Goal: Transaction & Acquisition: Purchase product/service

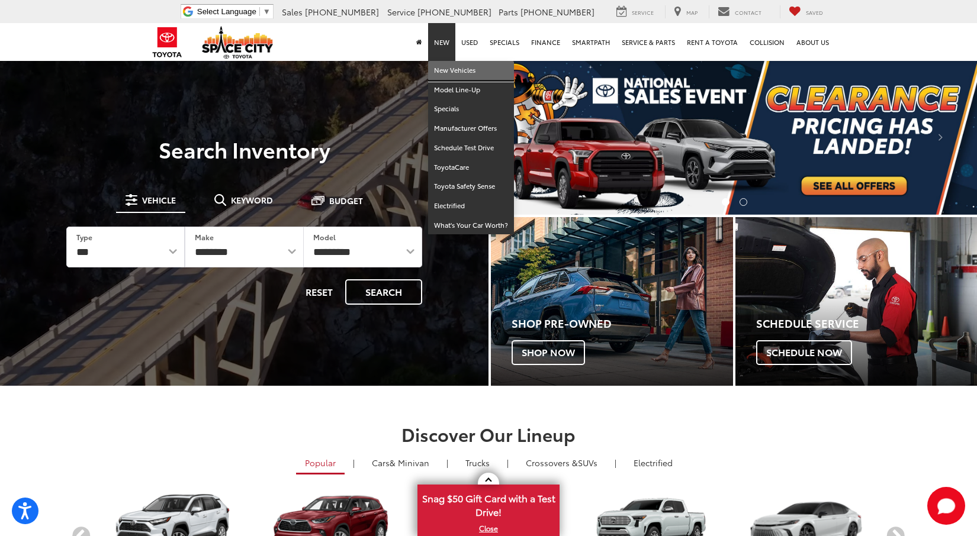
click at [447, 65] on link "New Vehicles" at bounding box center [471, 71] width 86 height 20
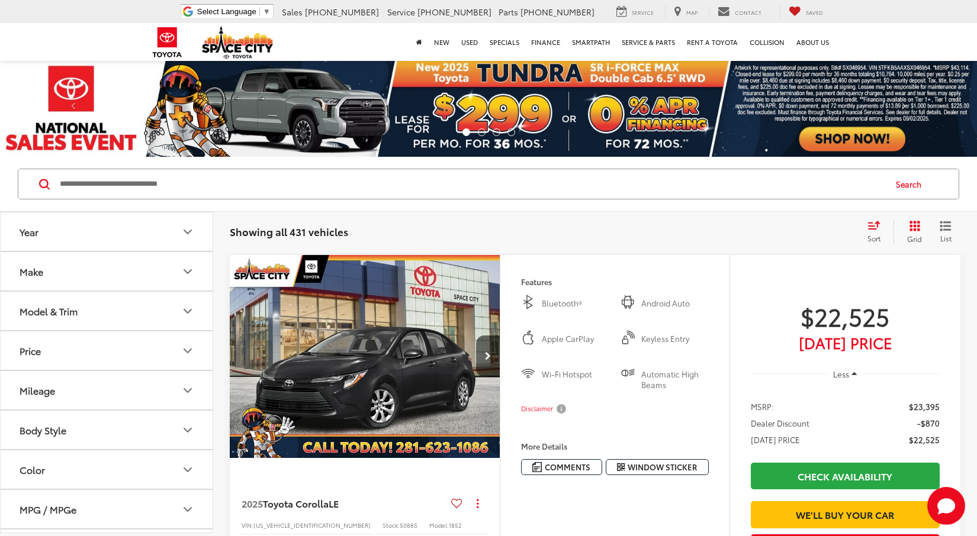
scroll to position [28, 0]
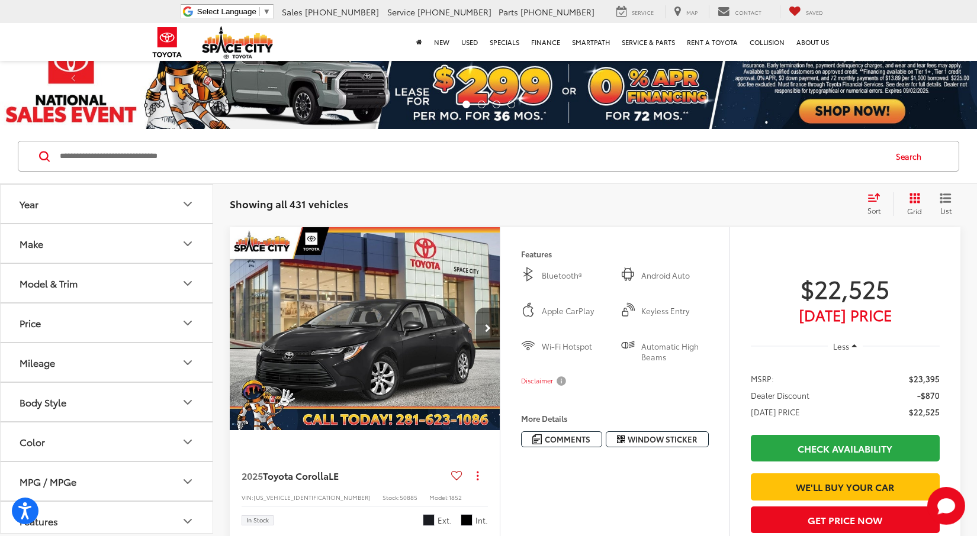
click at [117, 284] on button "Model & Trim" at bounding box center [107, 283] width 213 height 38
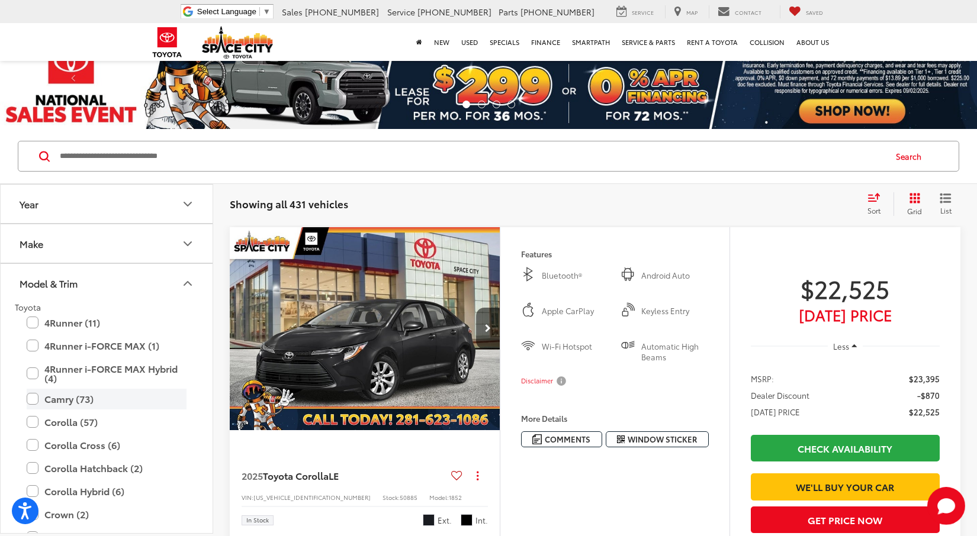
scroll to position [95, 0]
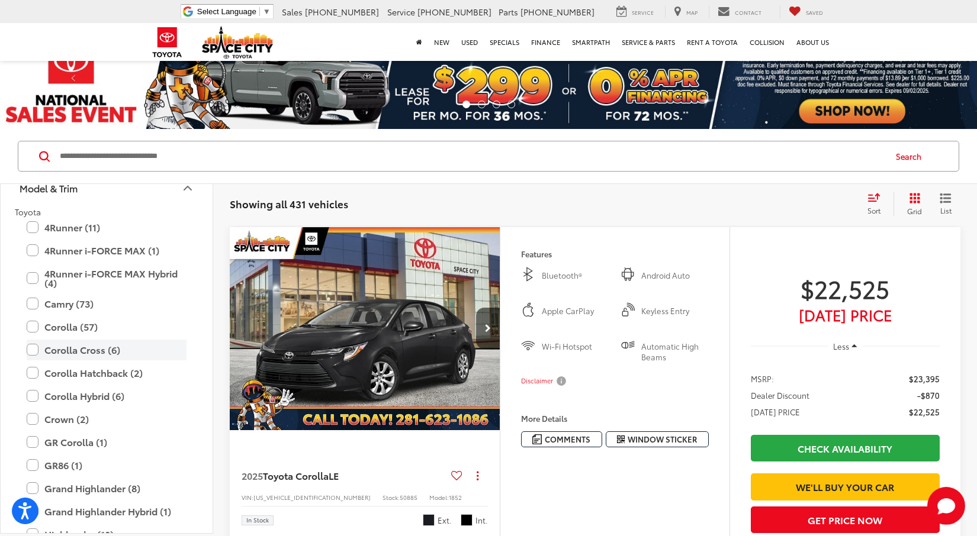
click at [94, 350] on label "Corolla Cross (6)" at bounding box center [107, 350] width 160 height 21
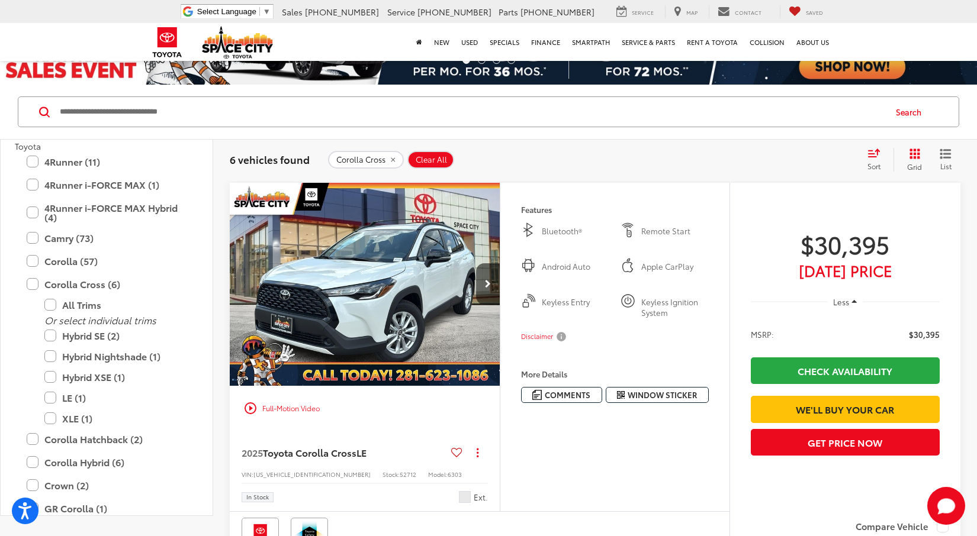
scroll to position [169, 0]
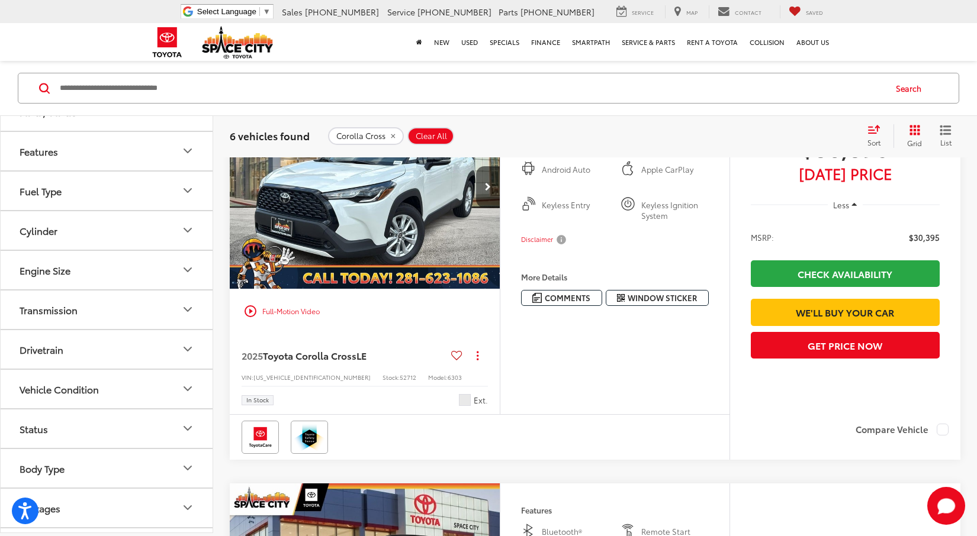
click at [86, 431] on button "Status" at bounding box center [107, 429] width 213 height 38
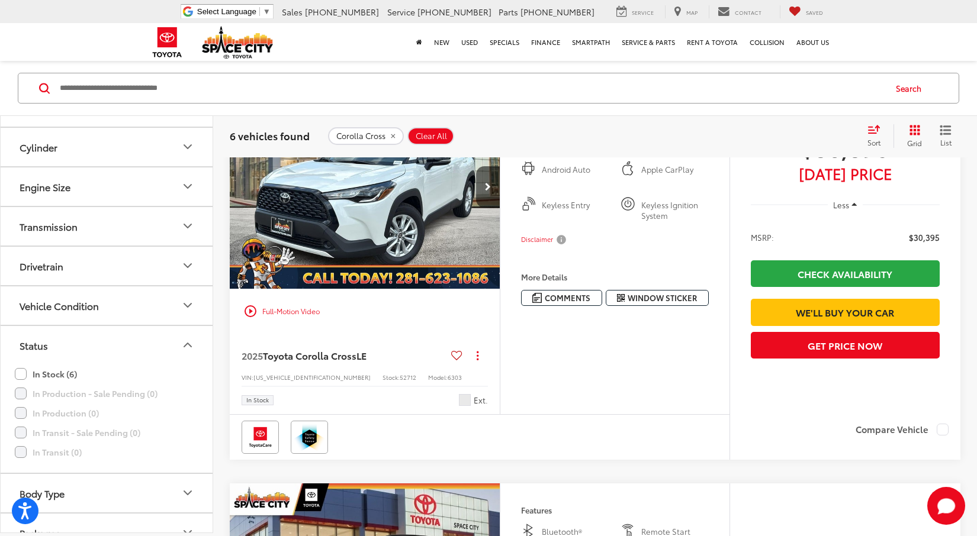
click at [47, 374] on label "In Stock (6)" at bounding box center [46, 375] width 62 height 20
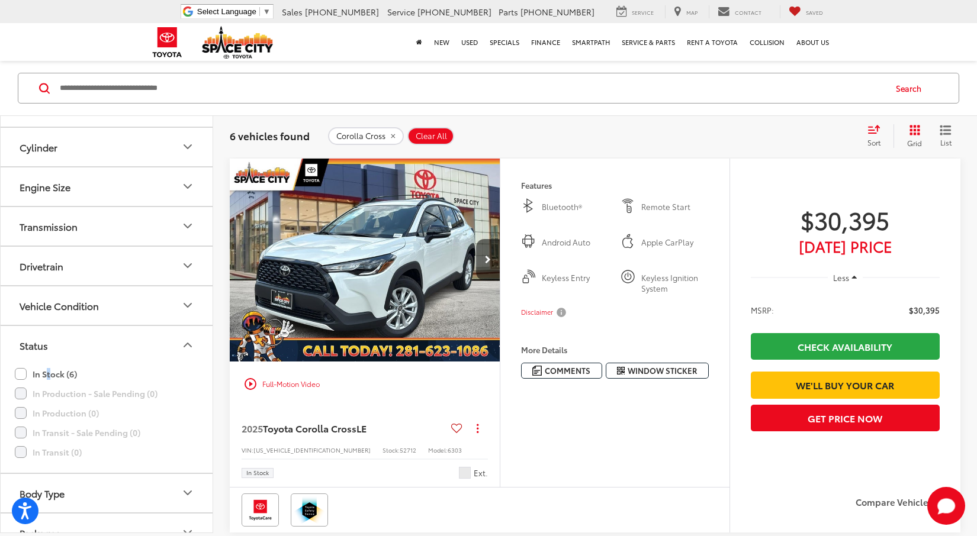
scroll to position [96, 0]
click at [485, 263] on icon "Next image" at bounding box center [488, 260] width 6 height 8
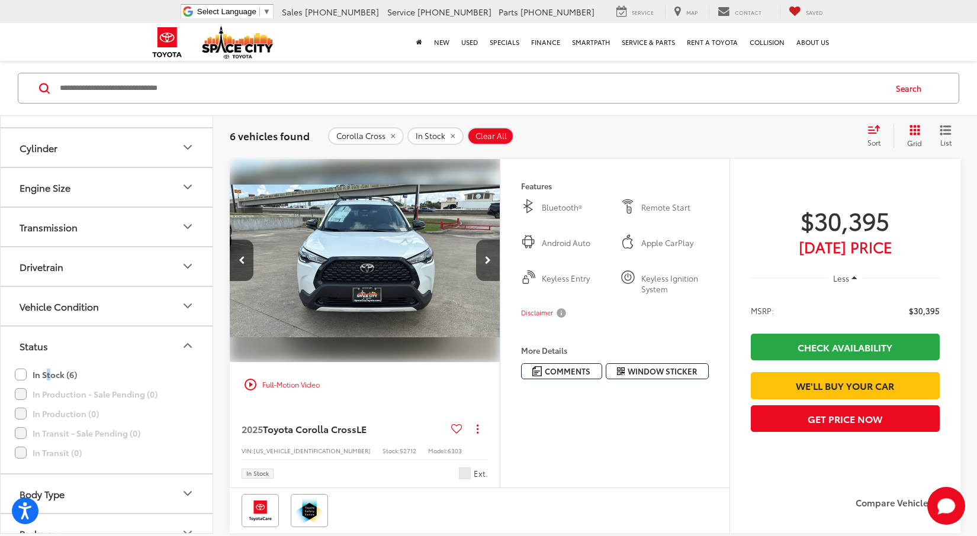
click at [485, 262] on icon "Next image" at bounding box center [488, 260] width 6 height 8
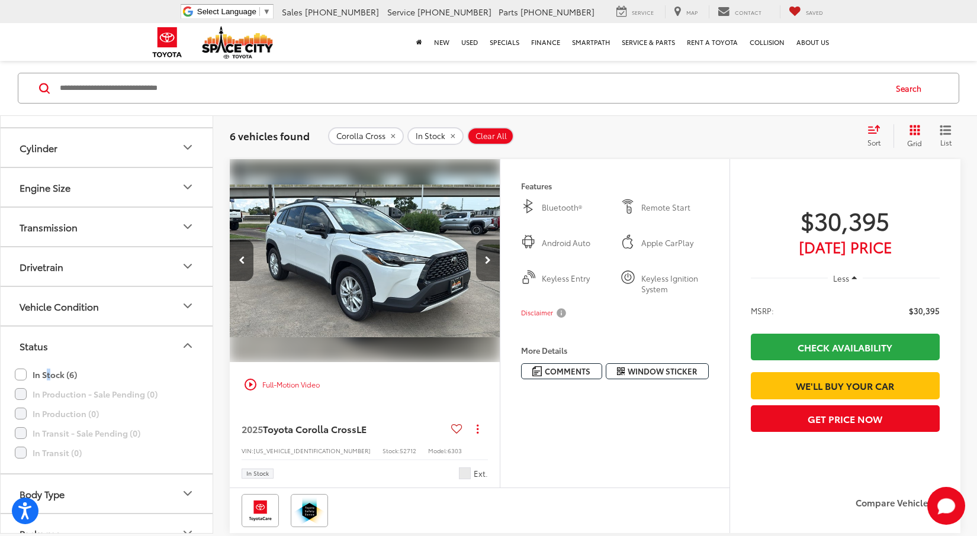
click at [485, 262] on icon "Next image" at bounding box center [488, 260] width 6 height 8
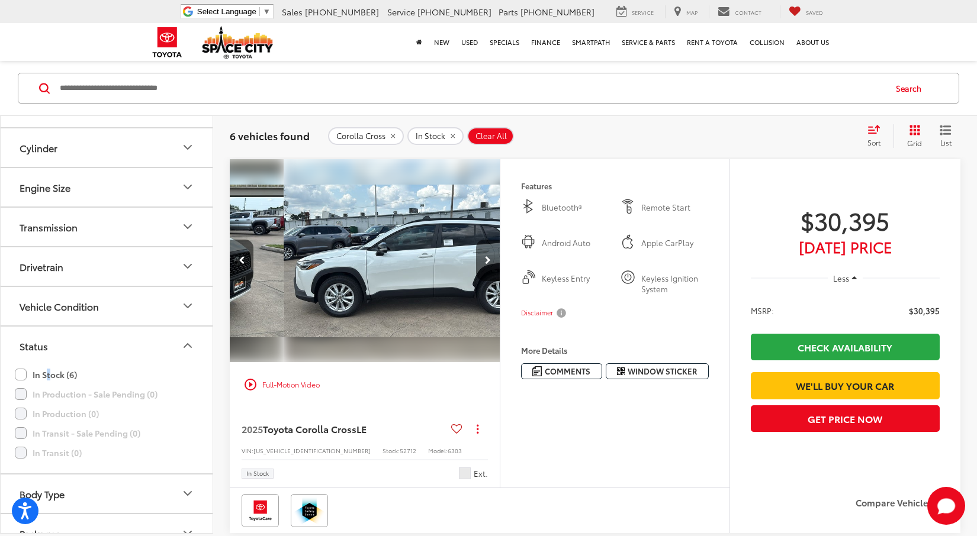
scroll to position [0, 815]
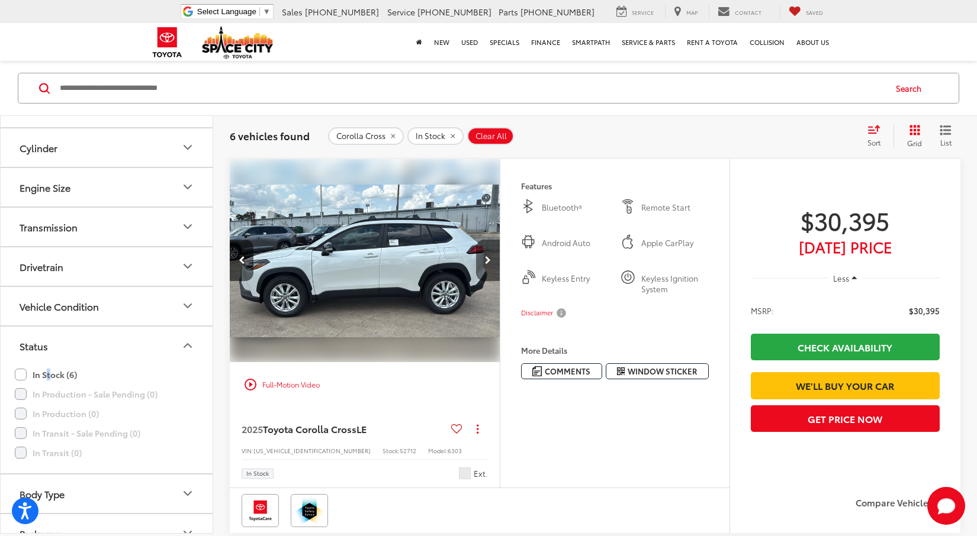
click at [484, 260] on button "Next image" at bounding box center [488, 260] width 24 height 41
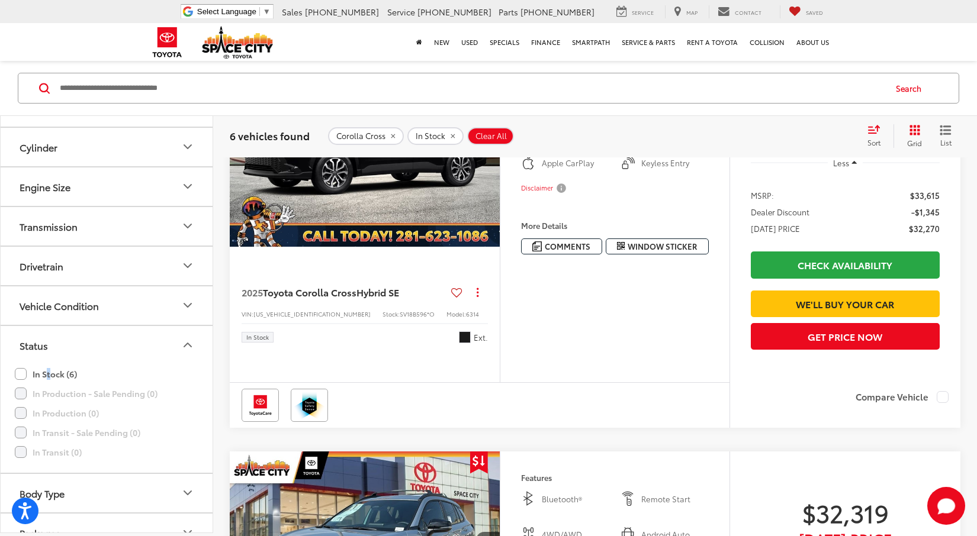
scroll to position [464, 0]
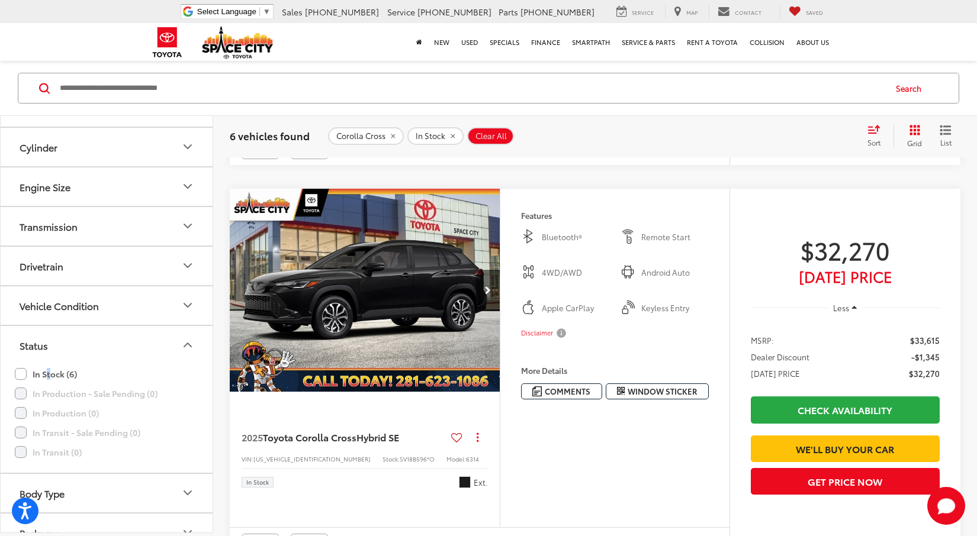
click at [485, 295] on icon "Next image" at bounding box center [488, 291] width 6 height 8
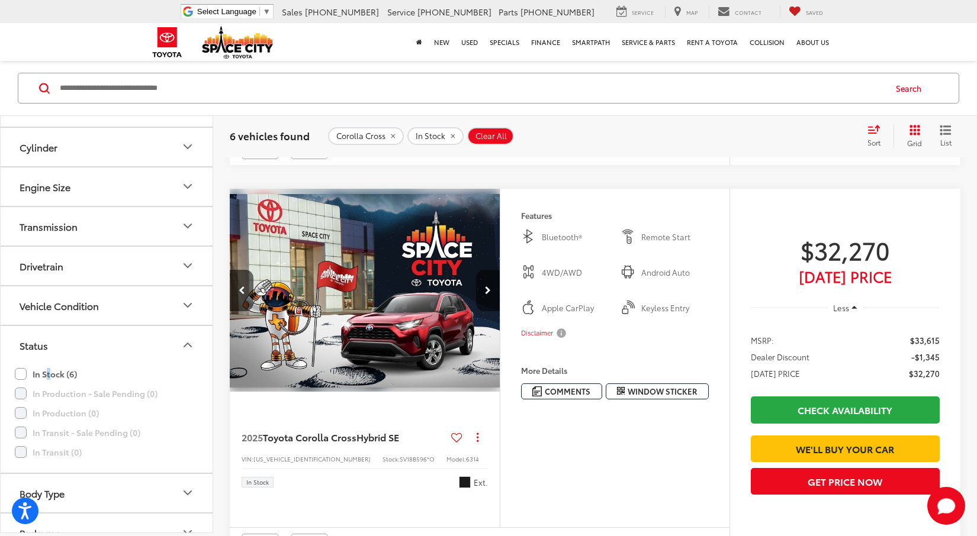
click at [485, 295] on icon "Next image" at bounding box center [488, 291] width 6 height 8
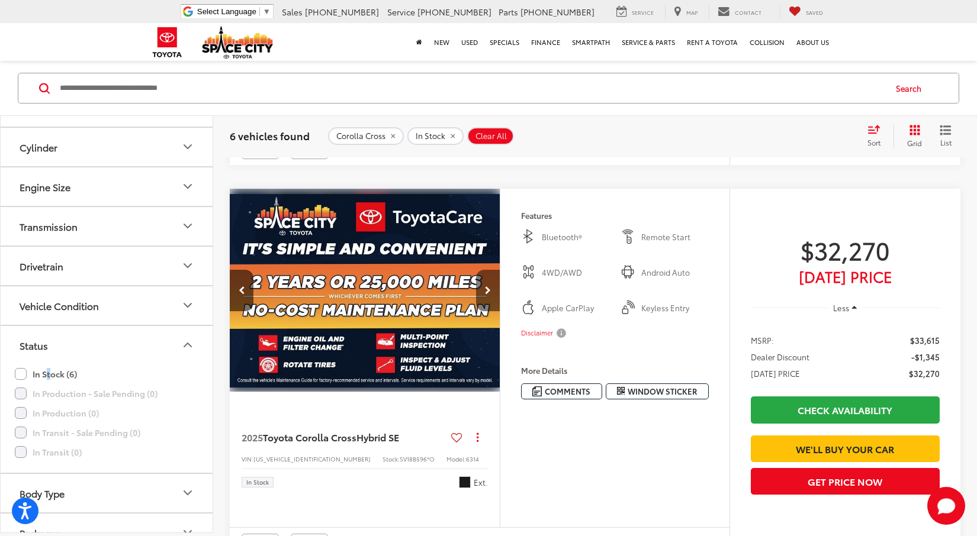
click at [485, 295] on icon "Next image" at bounding box center [488, 291] width 6 height 8
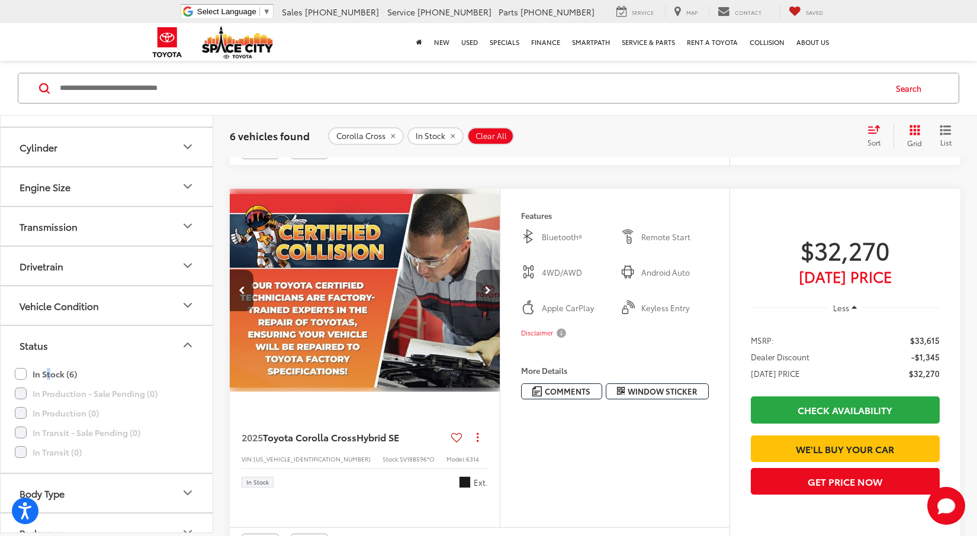
click at [485, 311] on button "Next image" at bounding box center [488, 290] width 24 height 41
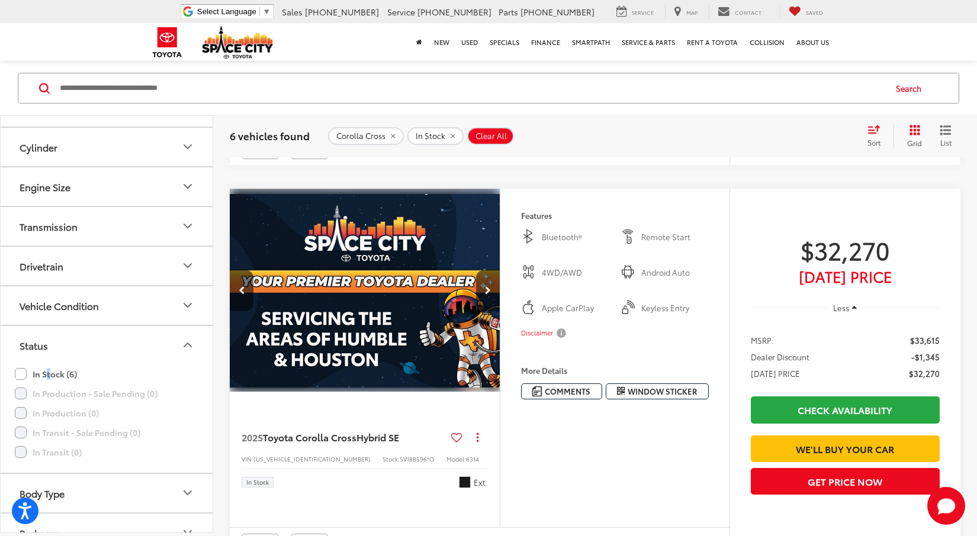
click at [563, 346] on button "Disclaimer" at bounding box center [544, 333] width 47 height 25
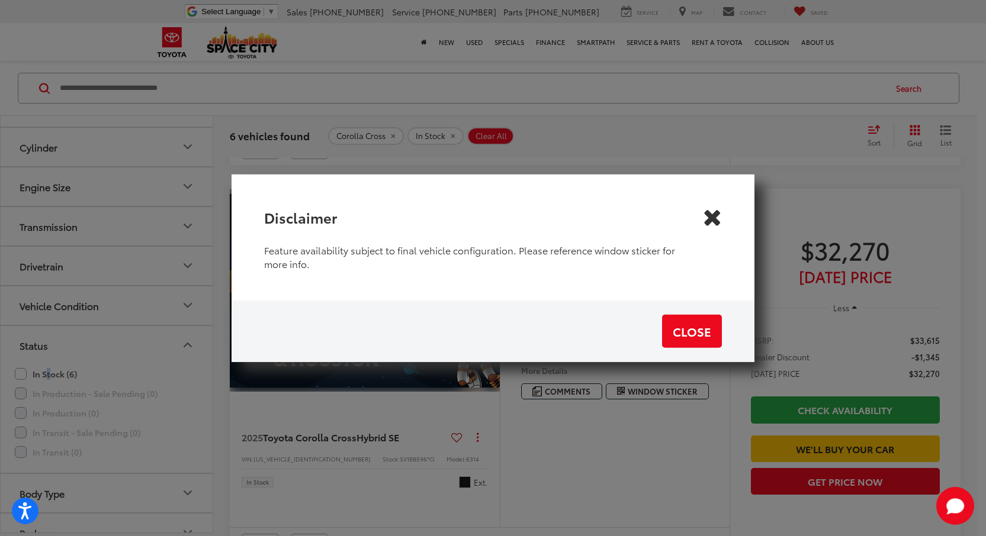
click at [705, 227] on icon "Close" at bounding box center [712, 217] width 19 height 19
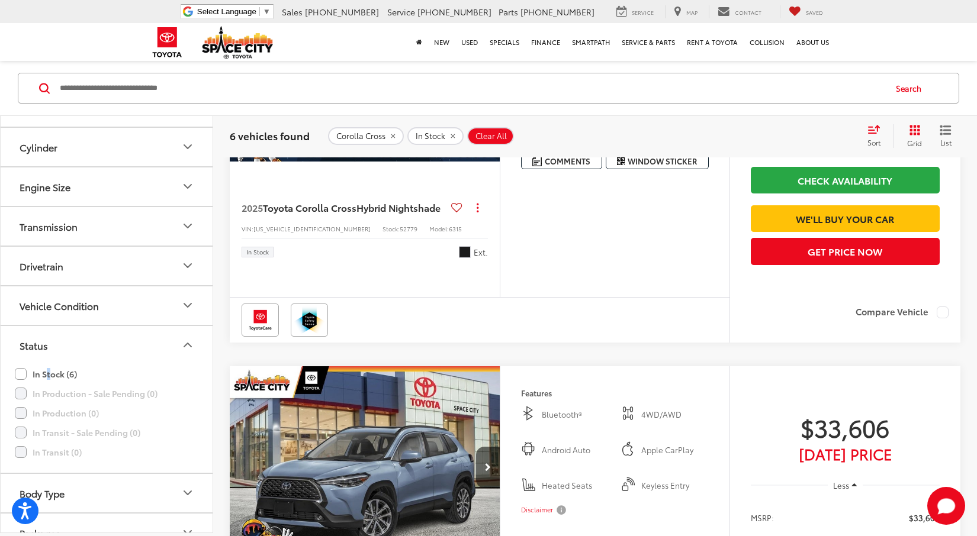
scroll to position [1424, 0]
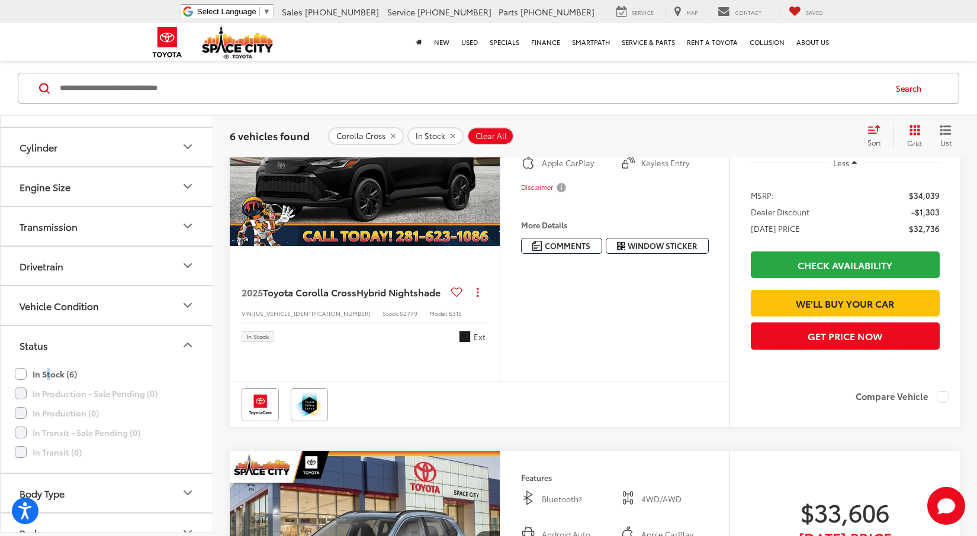
click at [493, 166] on button "Next image" at bounding box center [488, 144] width 24 height 41
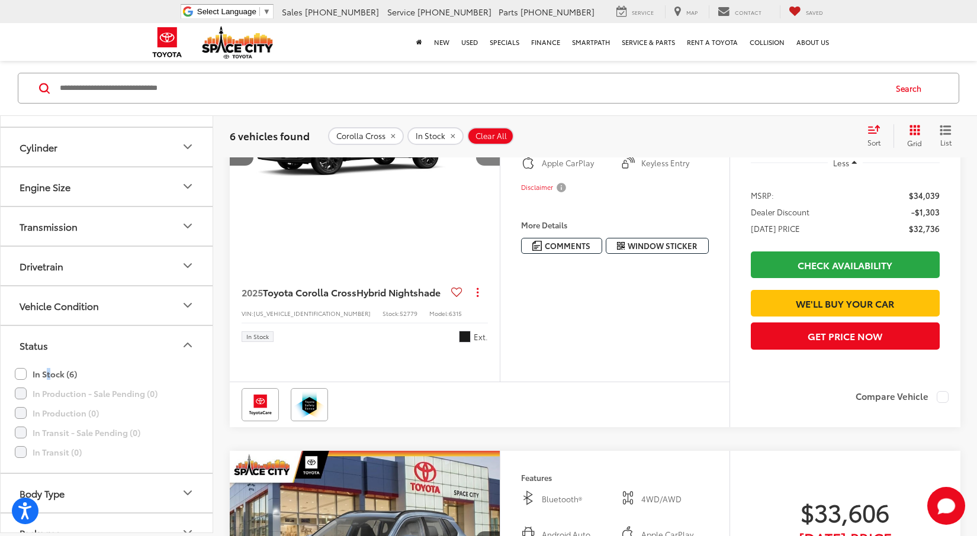
click at [493, 166] on button "Next image" at bounding box center [488, 144] width 24 height 41
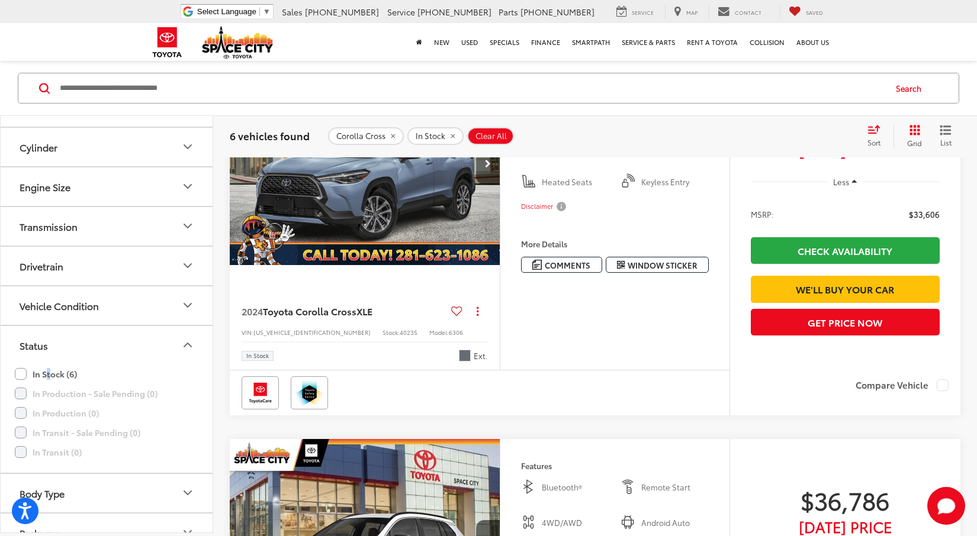
scroll to position [1815, 0]
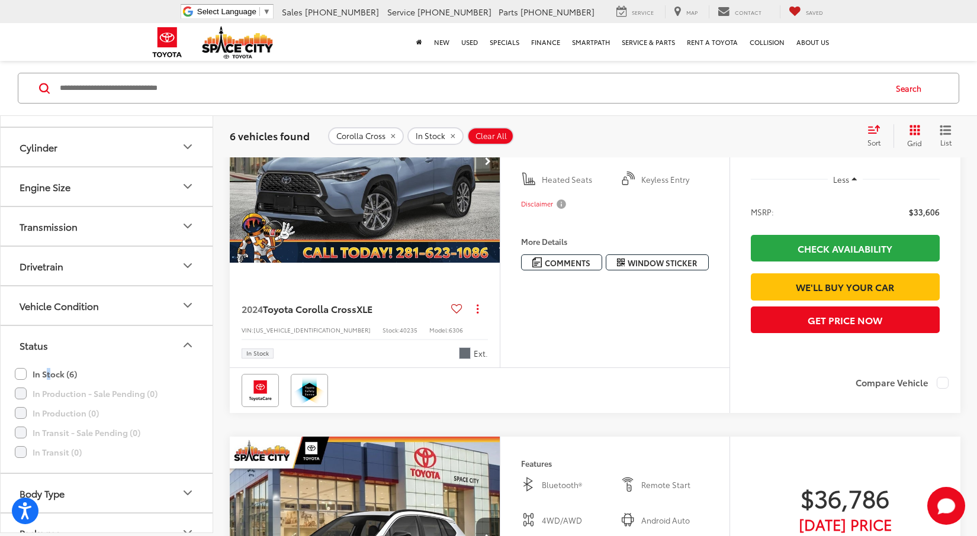
click at [493, 182] on button "Next image" at bounding box center [488, 161] width 24 height 41
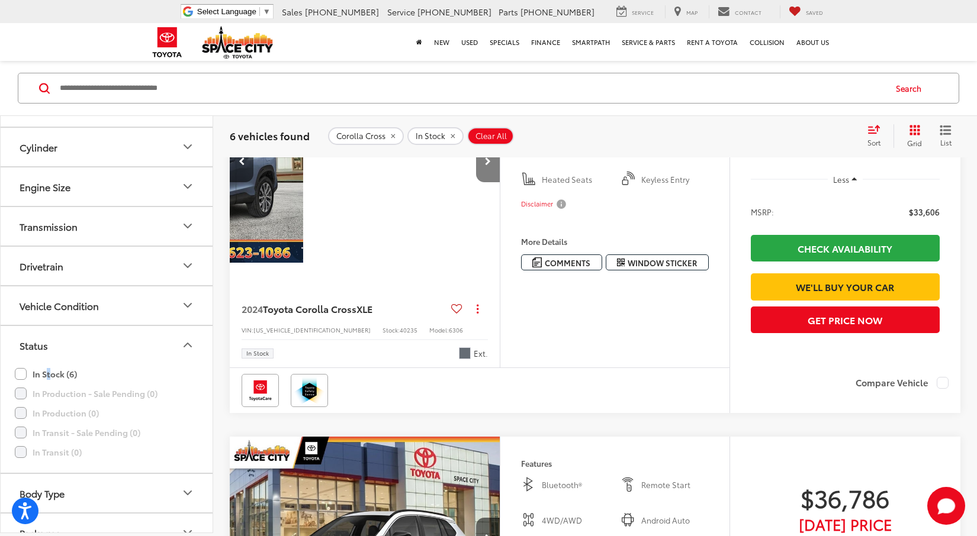
scroll to position [0, 272]
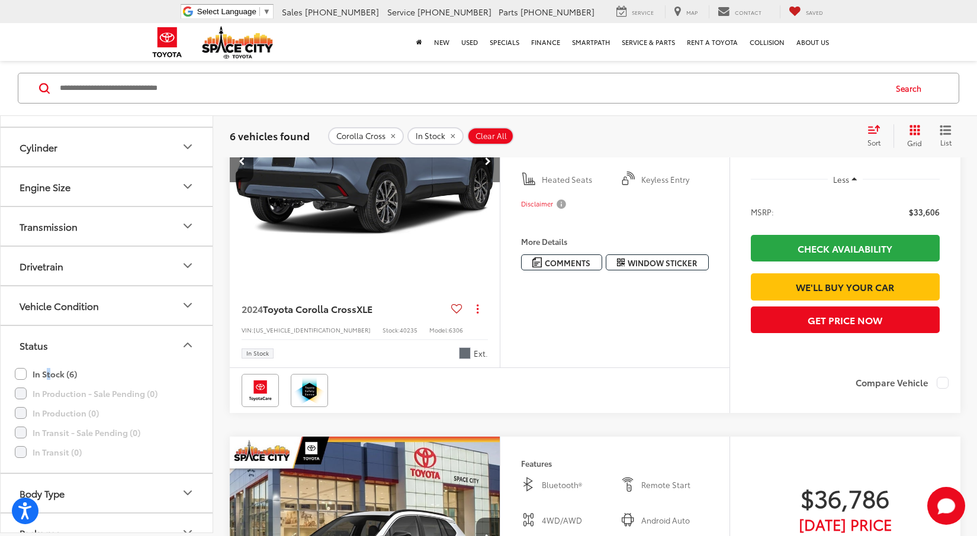
click at [493, 182] on button "Next image" at bounding box center [488, 161] width 24 height 41
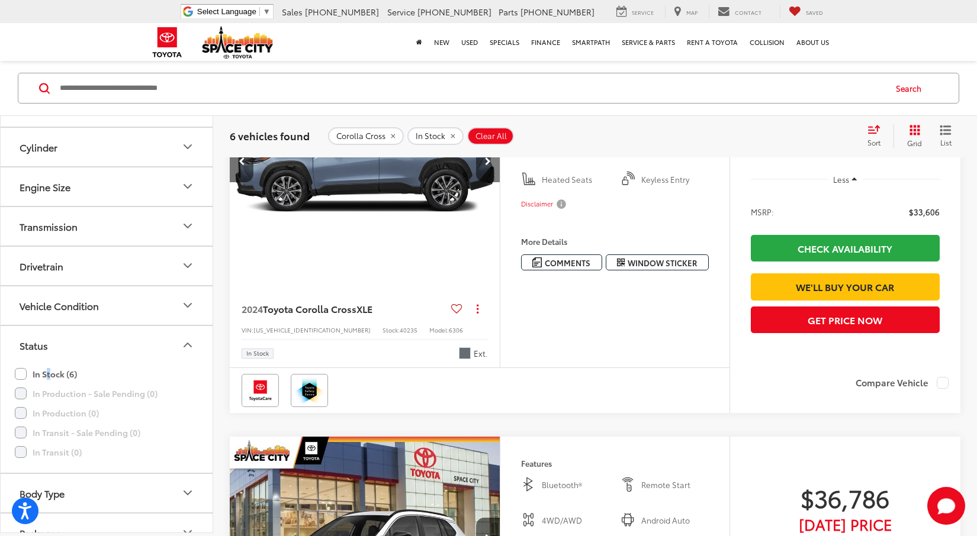
click at [493, 182] on button "Next image" at bounding box center [488, 161] width 24 height 41
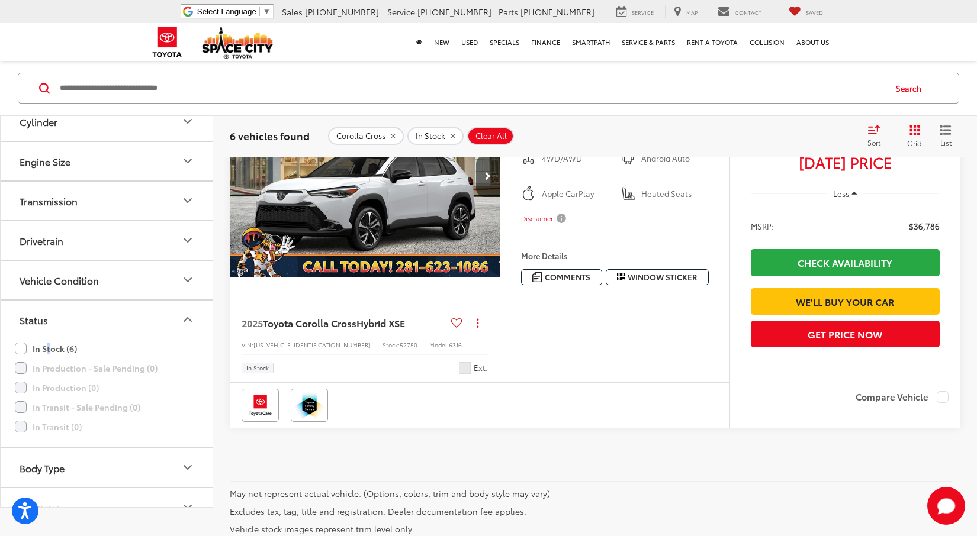
scroll to position [2260, 0]
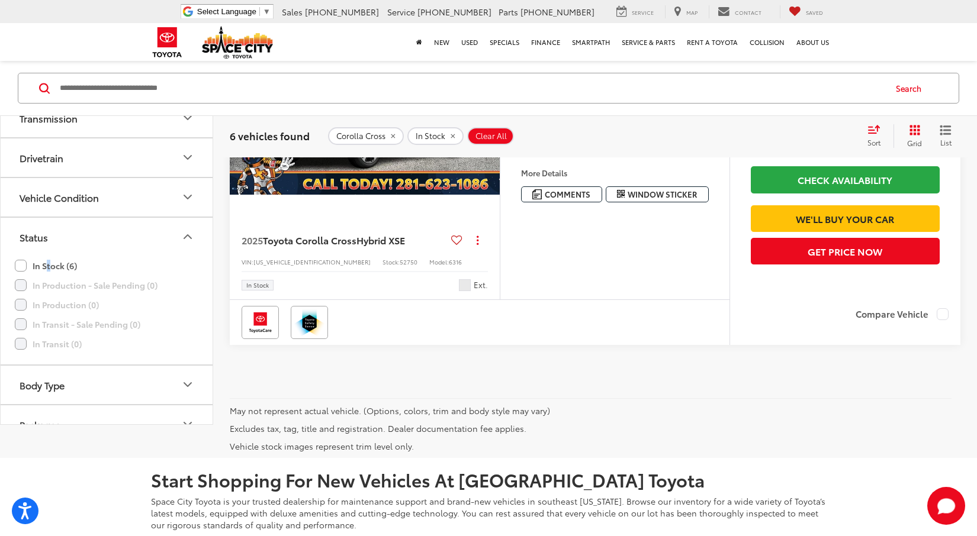
click at [490, 114] on button "Next image" at bounding box center [488, 93] width 24 height 41
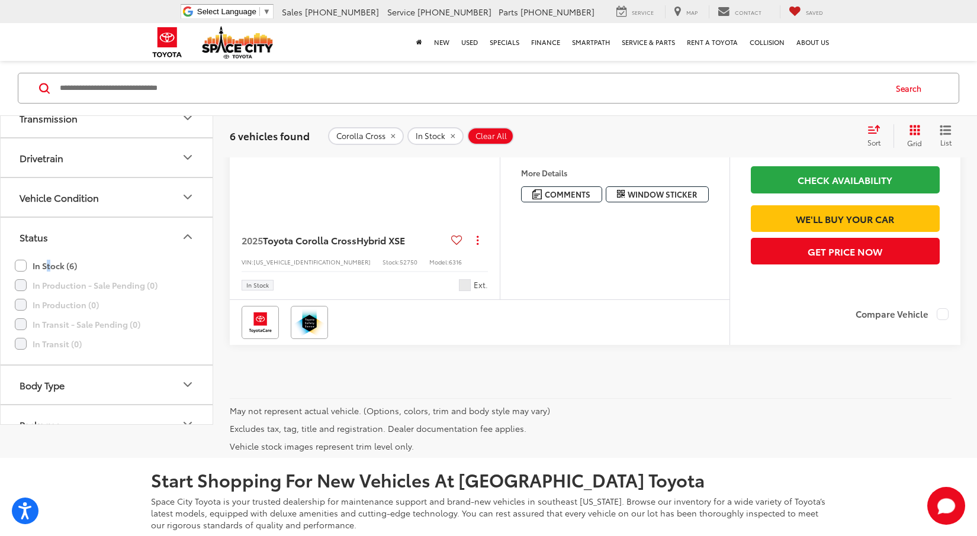
click at [488, 114] on button "Next image" at bounding box center [488, 93] width 24 height 41
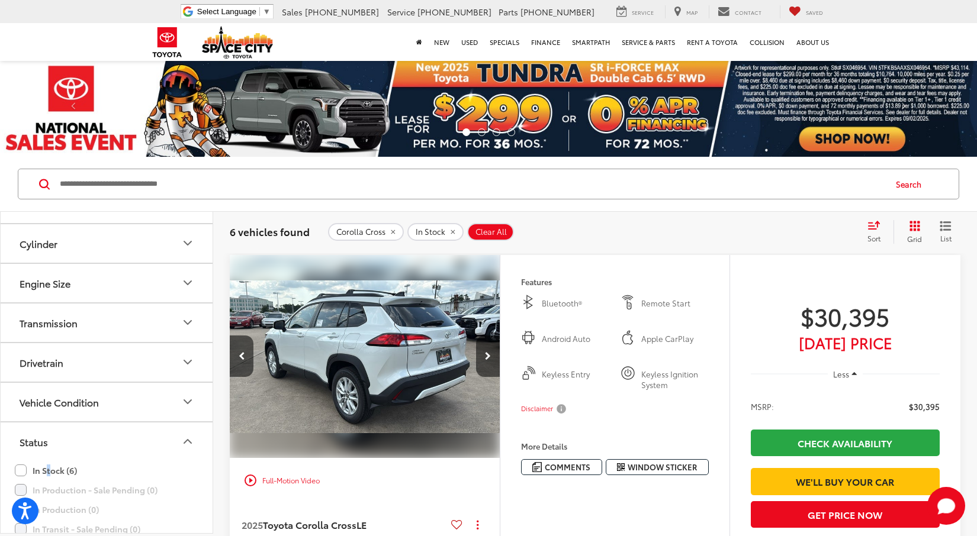
scroll to position [0, 0]
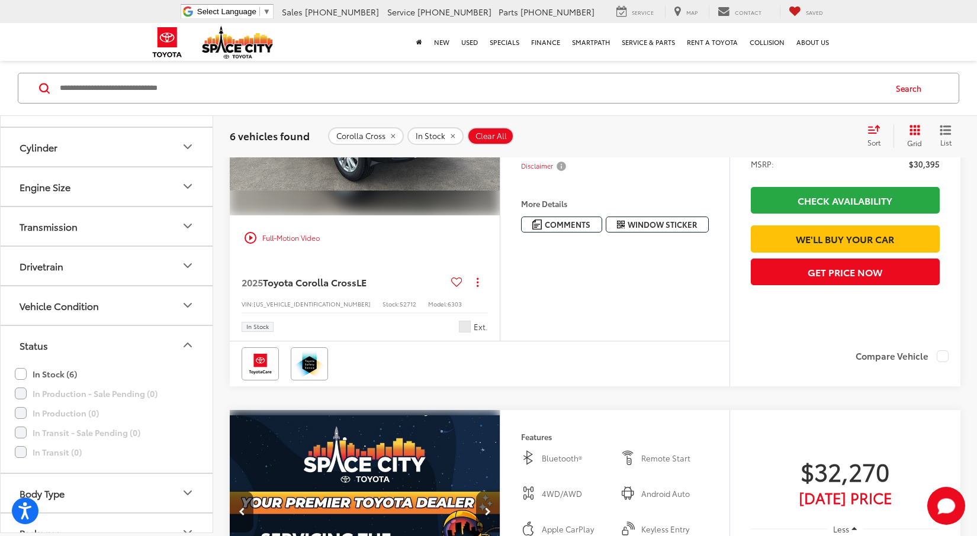
click at [240, 237] on div "play_circle_outline Full-Motion Video" at bounding box center [365, 237] width 252 height 21
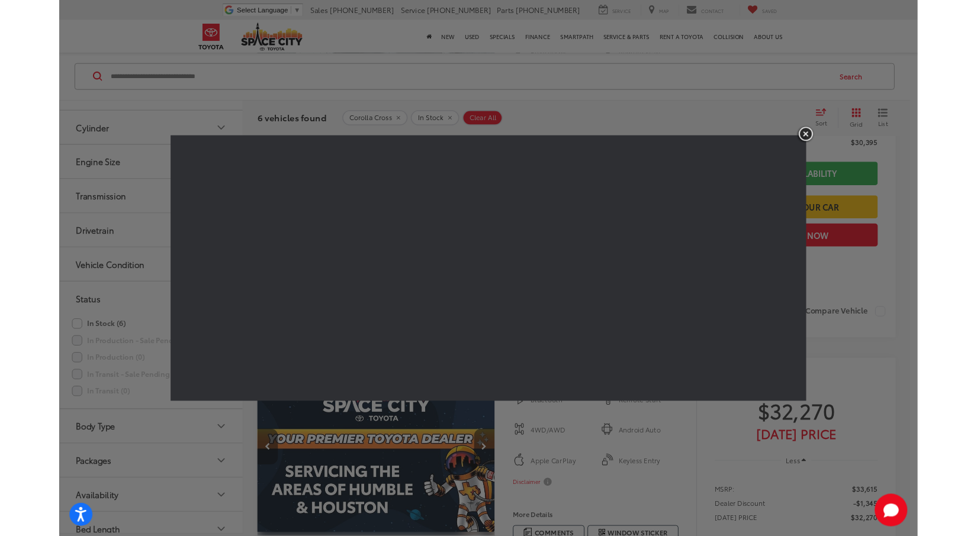
scroll to position [0, 534]
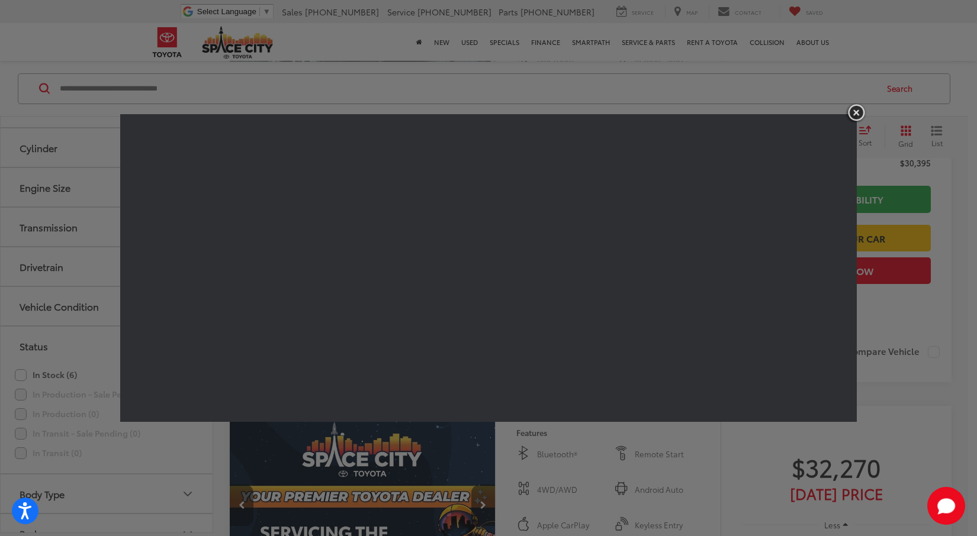
click at [862, 117] on img "button" at bounding box center [855, 113] width 21 height 20
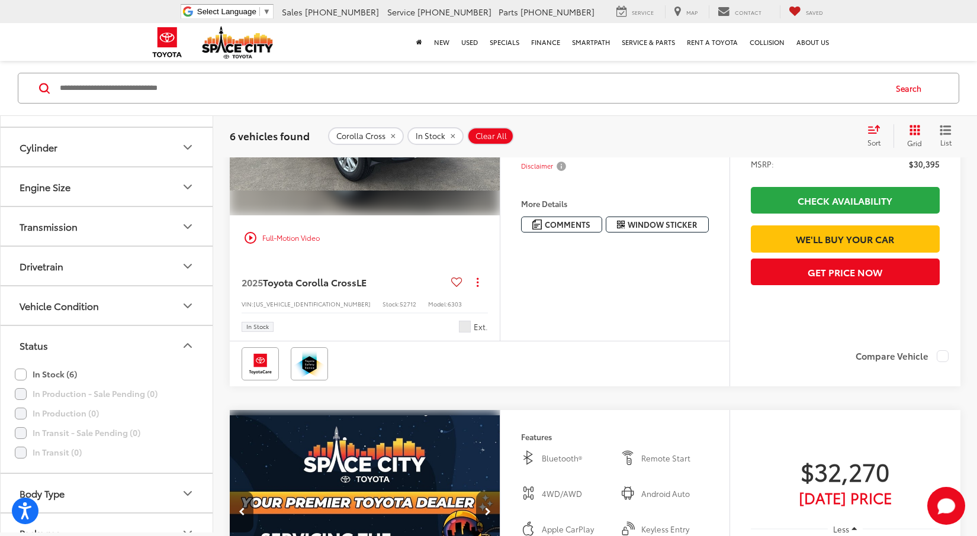
scroll to position [189, 0]
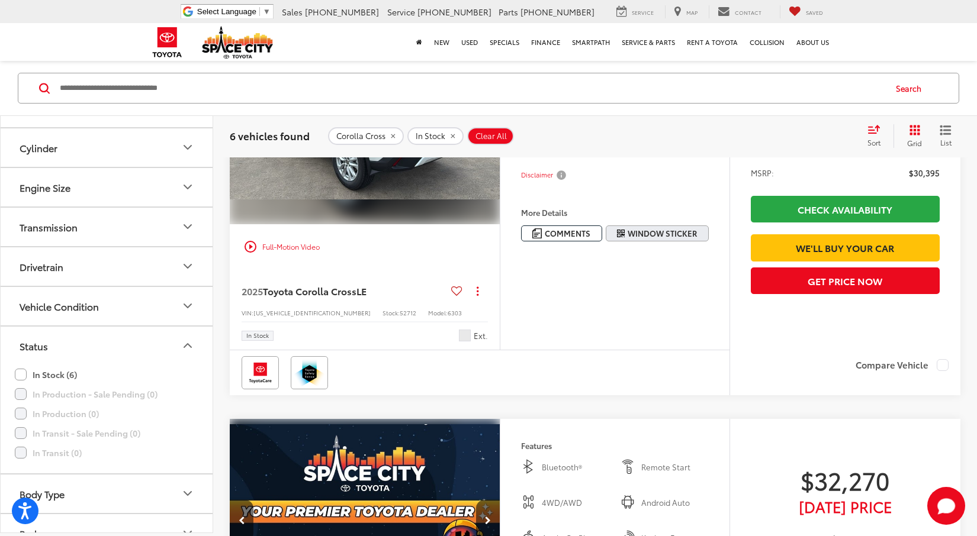
click at [637, 228] on span "Window Sticker" at bounding box center [661, 233] width 69 height 11
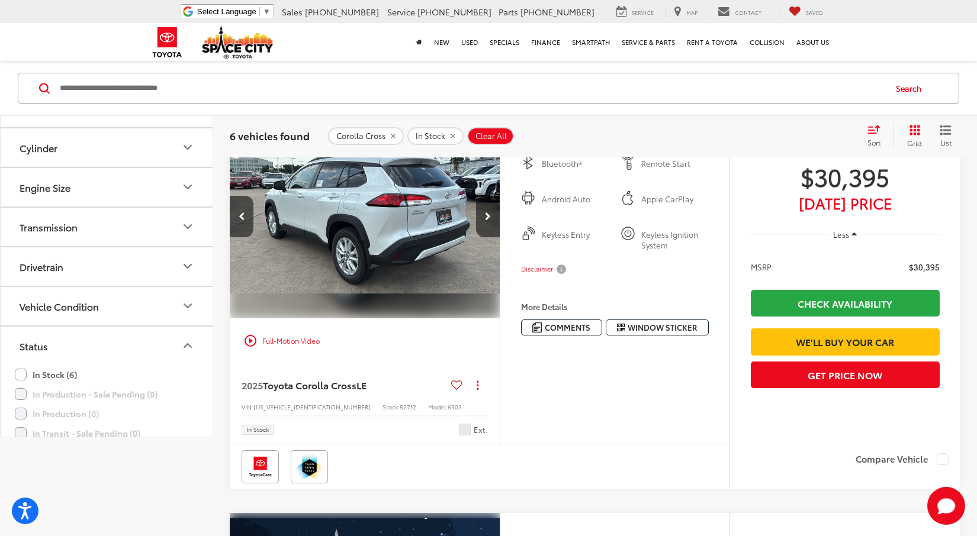
scroll to position [0, 0]
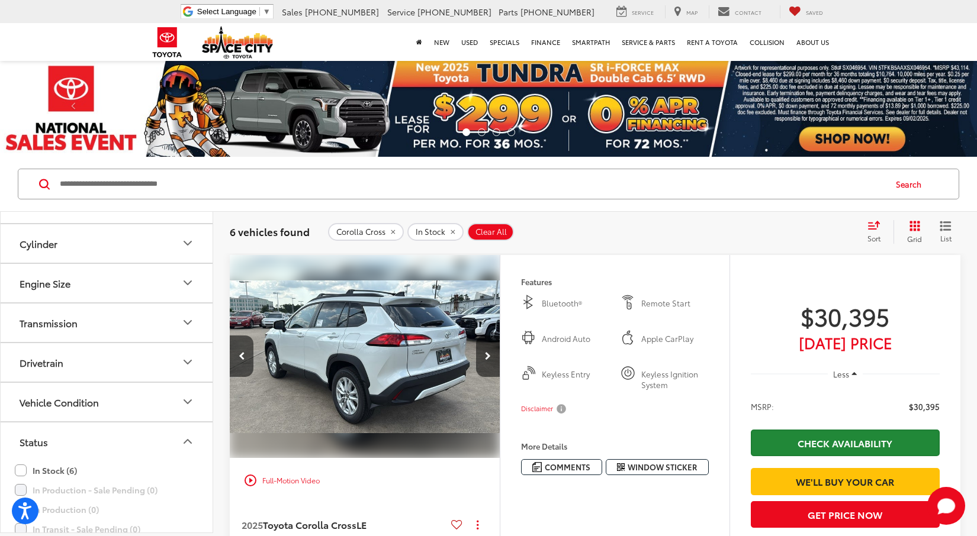
click at [818, 447] on link "Check Availability" at bounding box center [845, 443] width 189 height 27
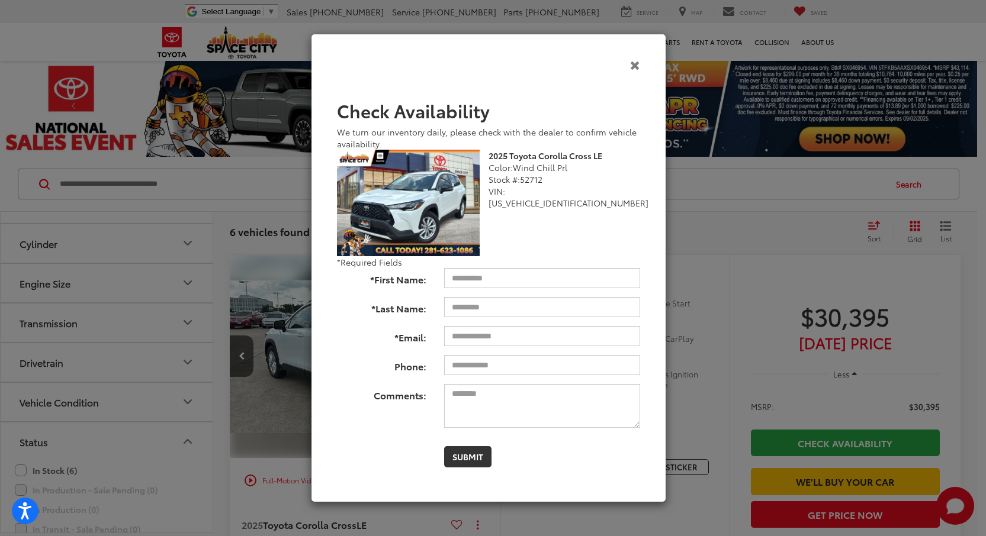
click at [639, 67] on icon "Close" at bounding box center [635, 65] width 10 height 12
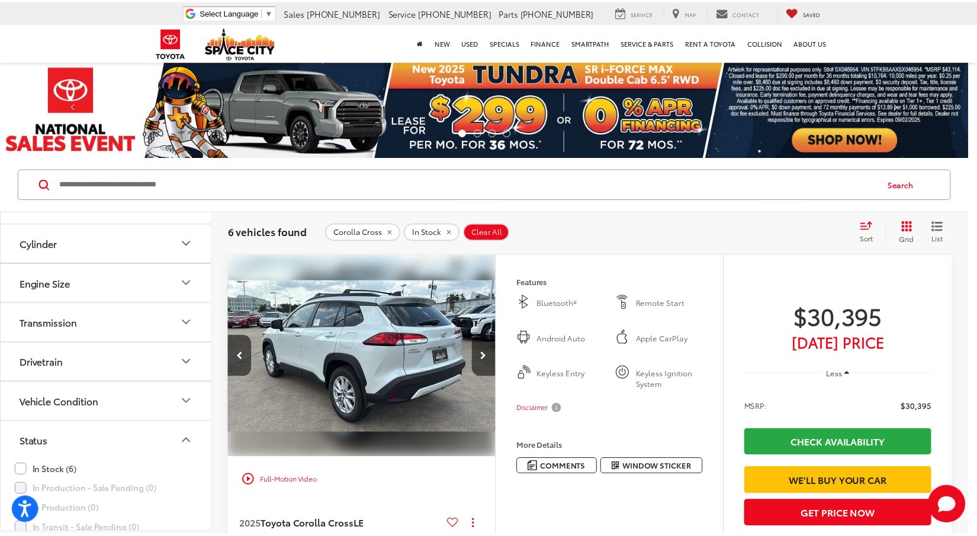
scroll to position [0, 553]
